Goal: Task Accomplishment & Management: Use online tool/utility

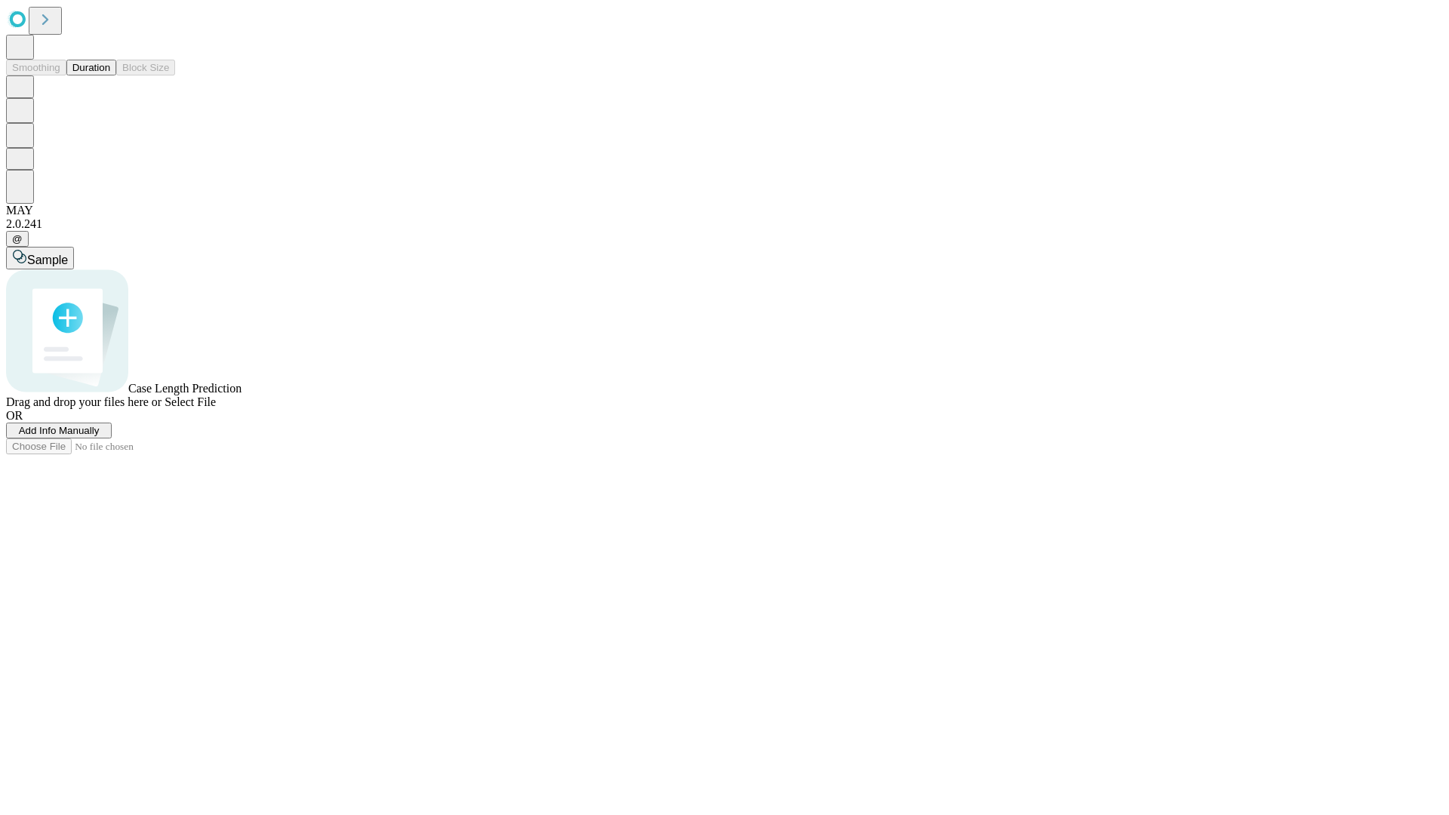
click at [110, 75] on button "Duration" at bounding box center [91, 68] width 50 height 16
click at [100, 436] on span "Add Info Manually" at bounding box center [59, 430] width 81 height 11
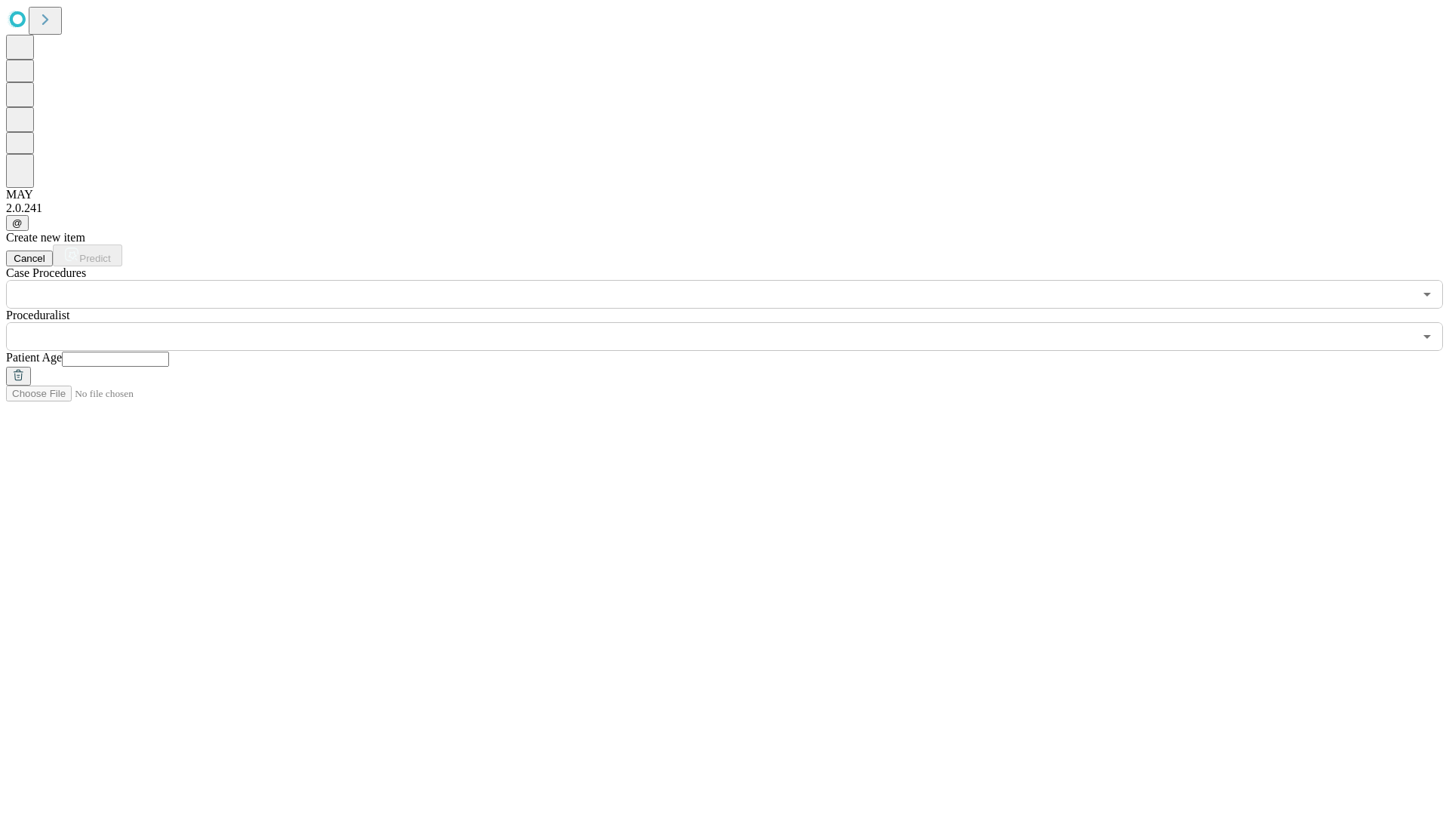
click at [169, 352] on input "text" at bounding box center [115, 359] width 107 height 15
type input "**"
click at [735, 322] on input "text" at bounding box center [709, 336] width 1407 height 29
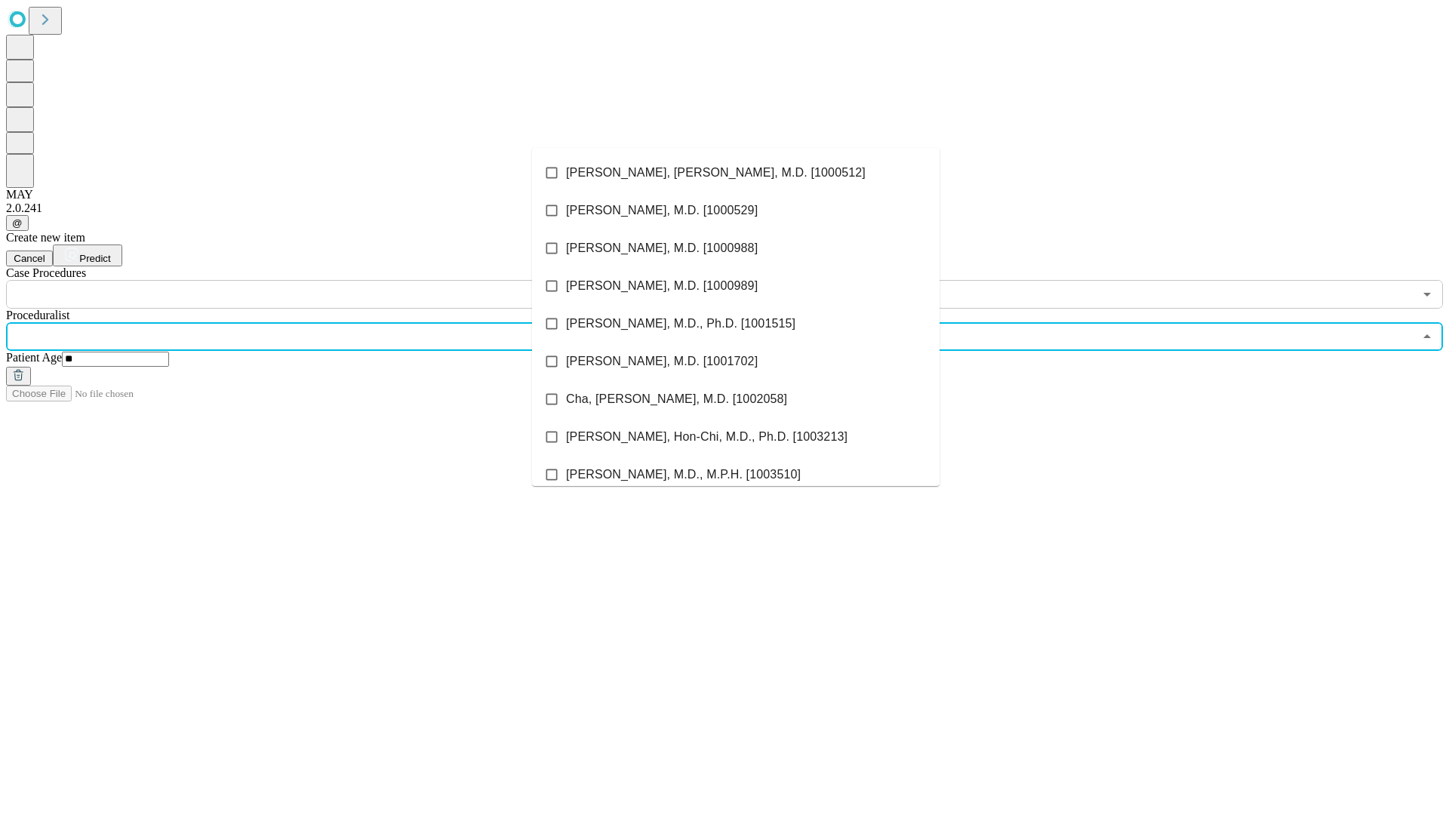
click at [736, 173] on li "[PERSON_NAME], [PERSON_NAME], M.D. [1000512]" at bounding box center [735, 173] width 407 height 38
